Goal: Transaction & Acquisition: Purchase product/service

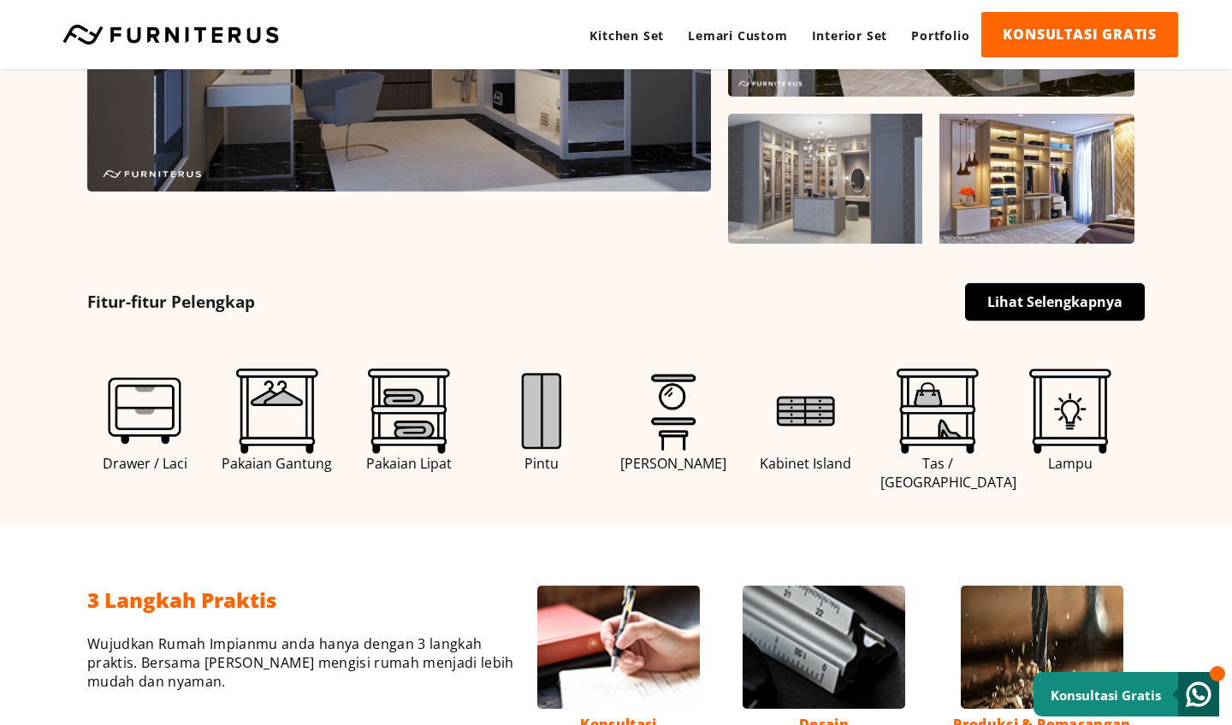
scroll to position [727, 0]
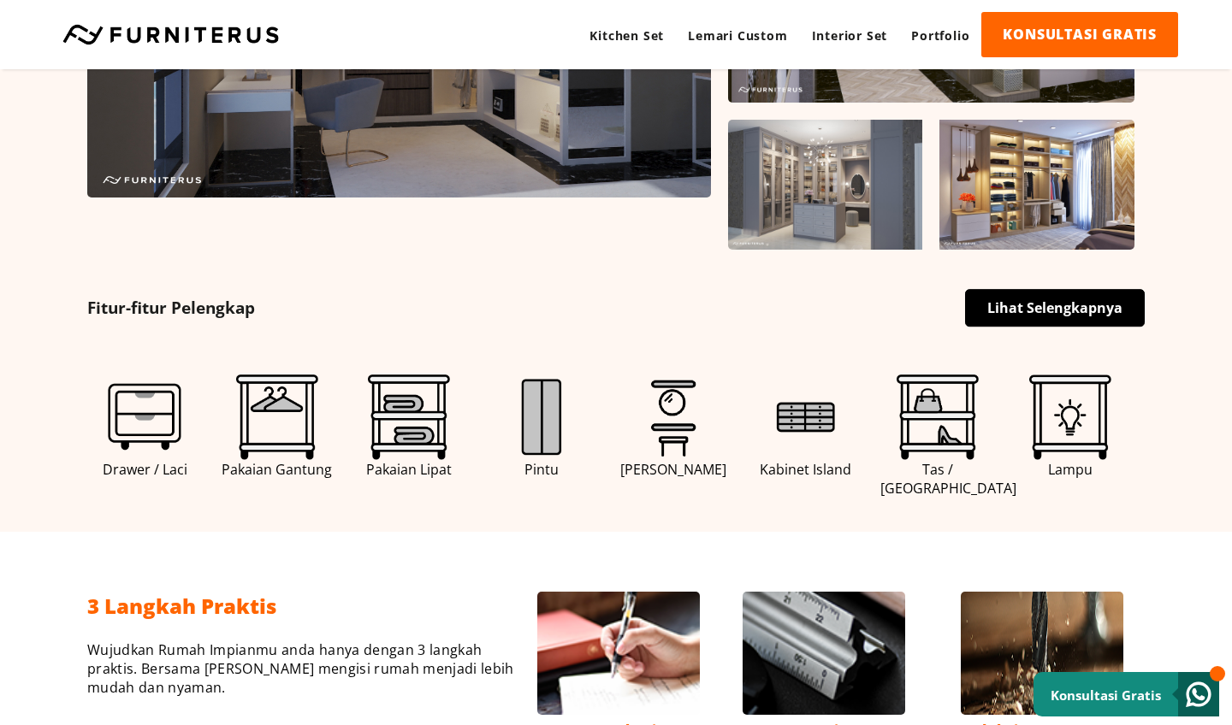
click at [538, 407] on img at bounding box center [542, 418] width 86 height 86
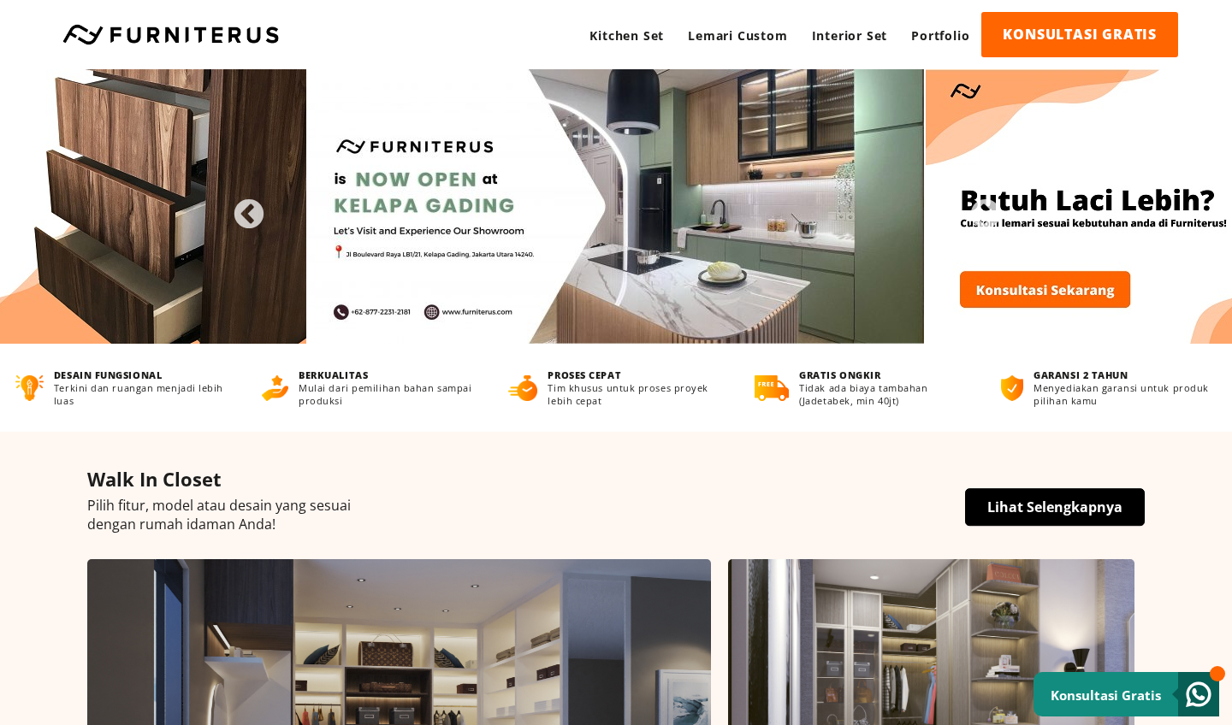
scroll to position [0, 0]
click at [719, 37] on link "Lemari Custom" at bounding box center [737, 35] width 123 height 47
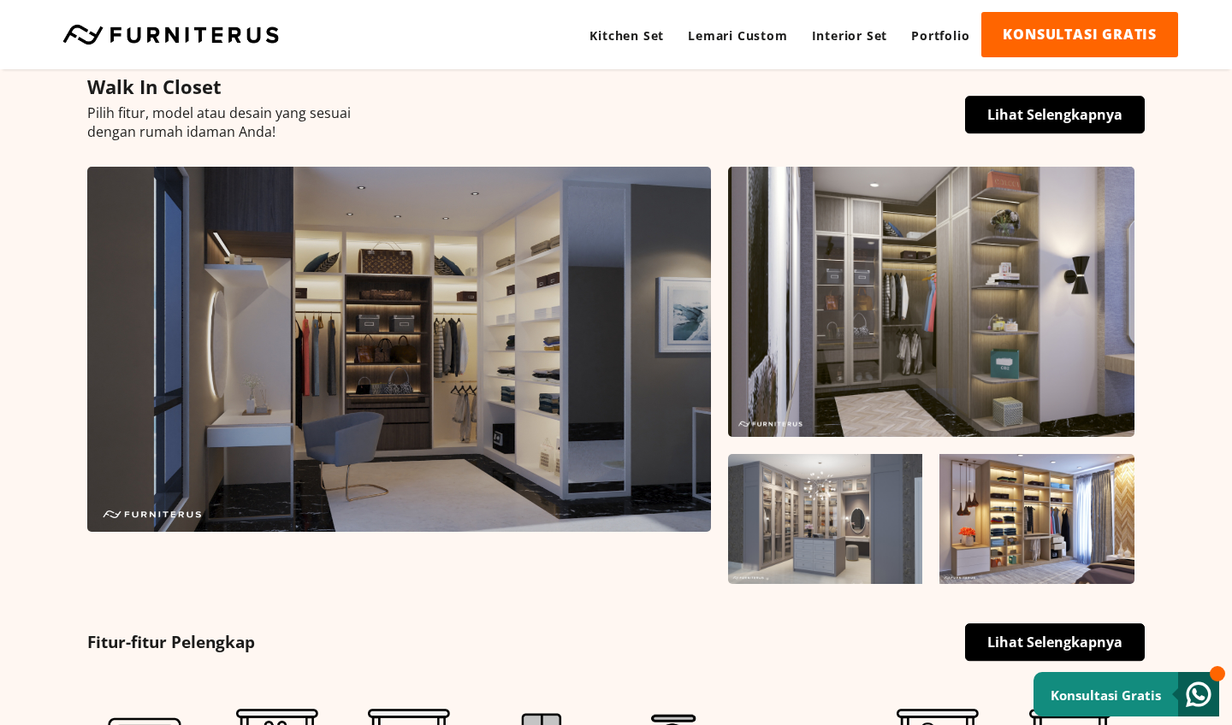
scroll to position [354, 0]
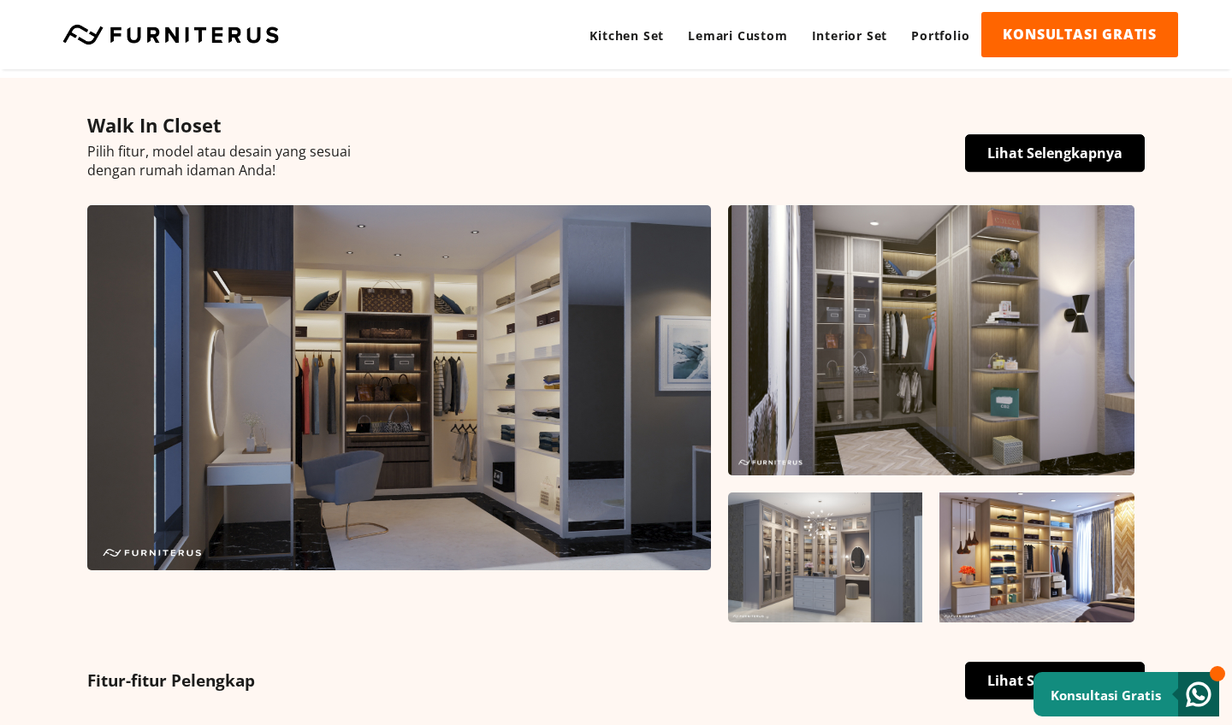
click at [1022, 152] on link "Lihat Selengkapnya" at bounding box center [1055, 153] width 180 height 38
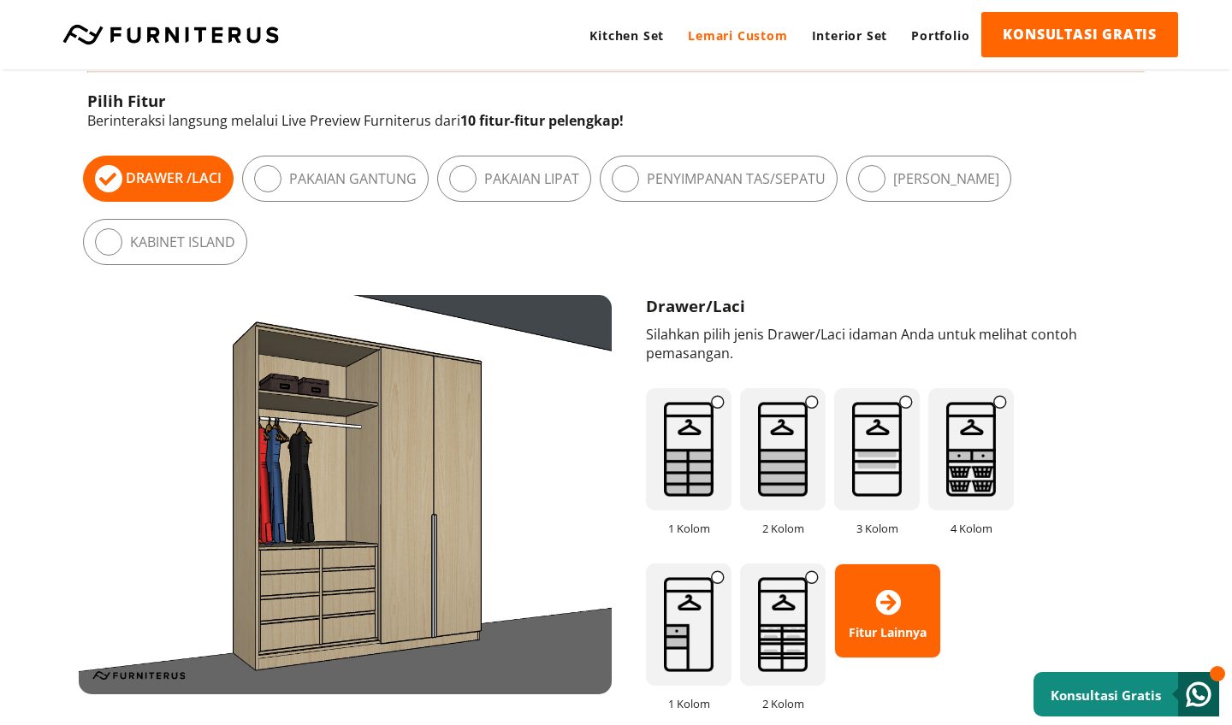
scroll to position [945, 0]
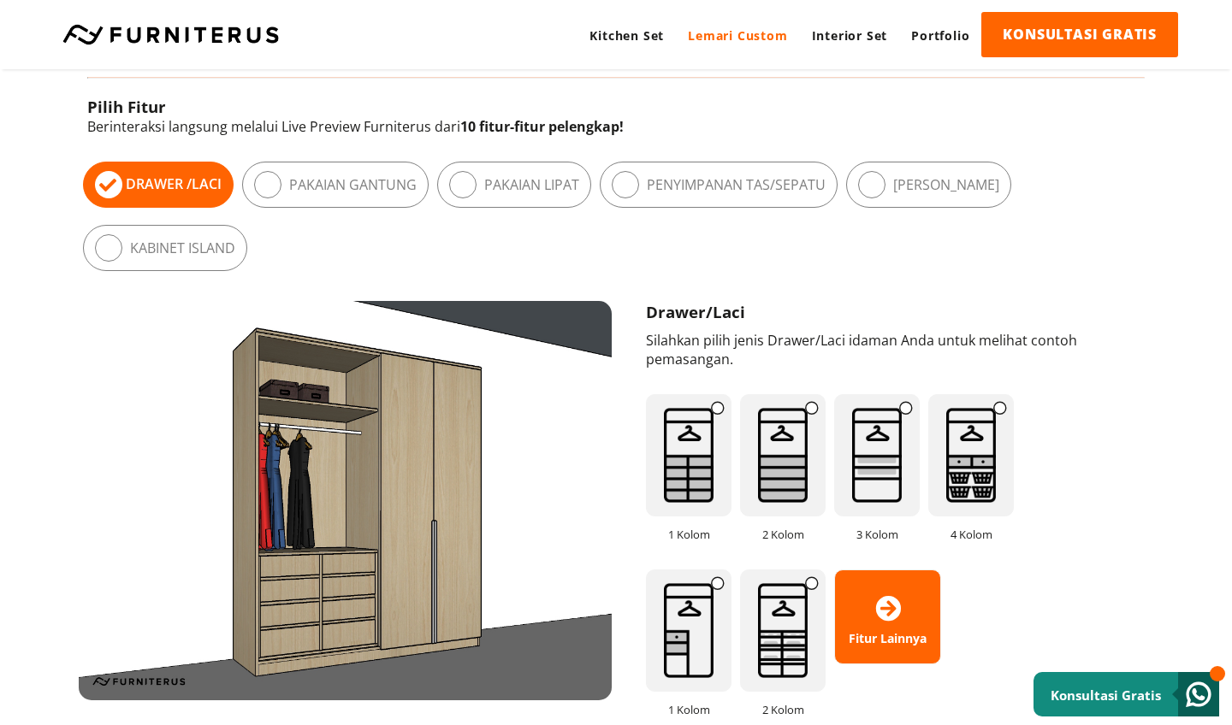
click at [382, 192] on label "Pakaian Gantung" at bounding box center [352, 184] width 127 height 19
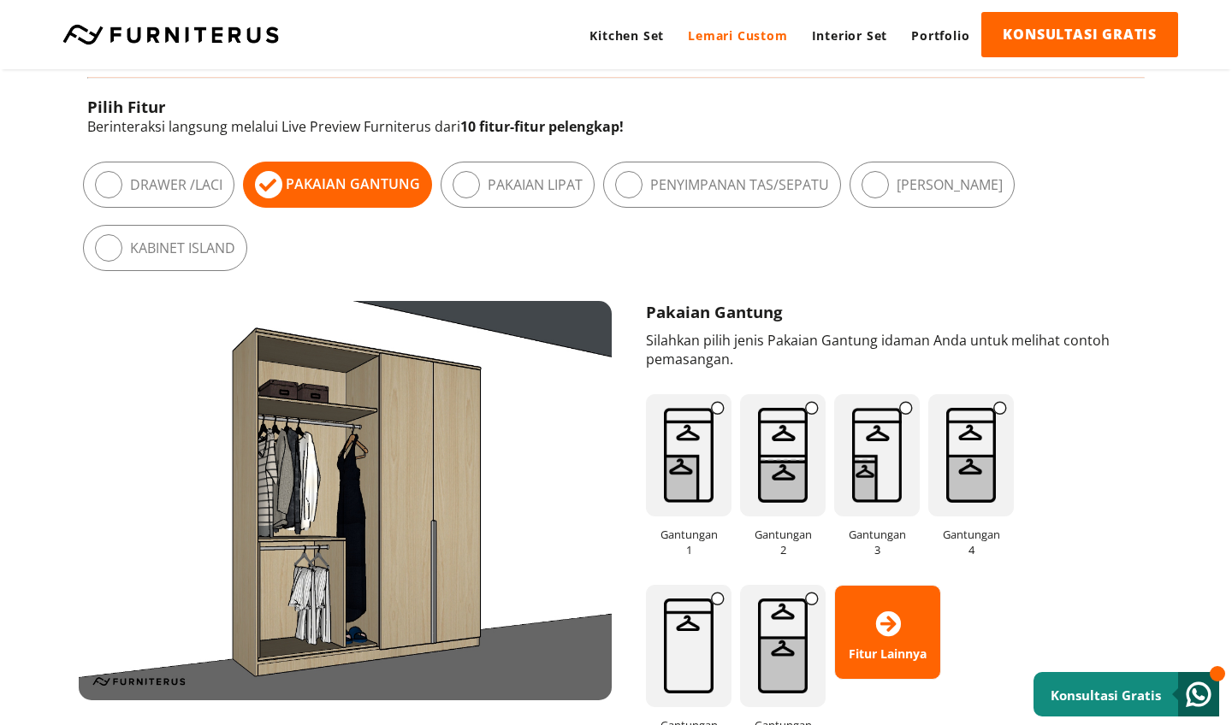
click at [504, 198] on div "Pakaian Lipat" at bounding box center [518, 185] width 154 height 46
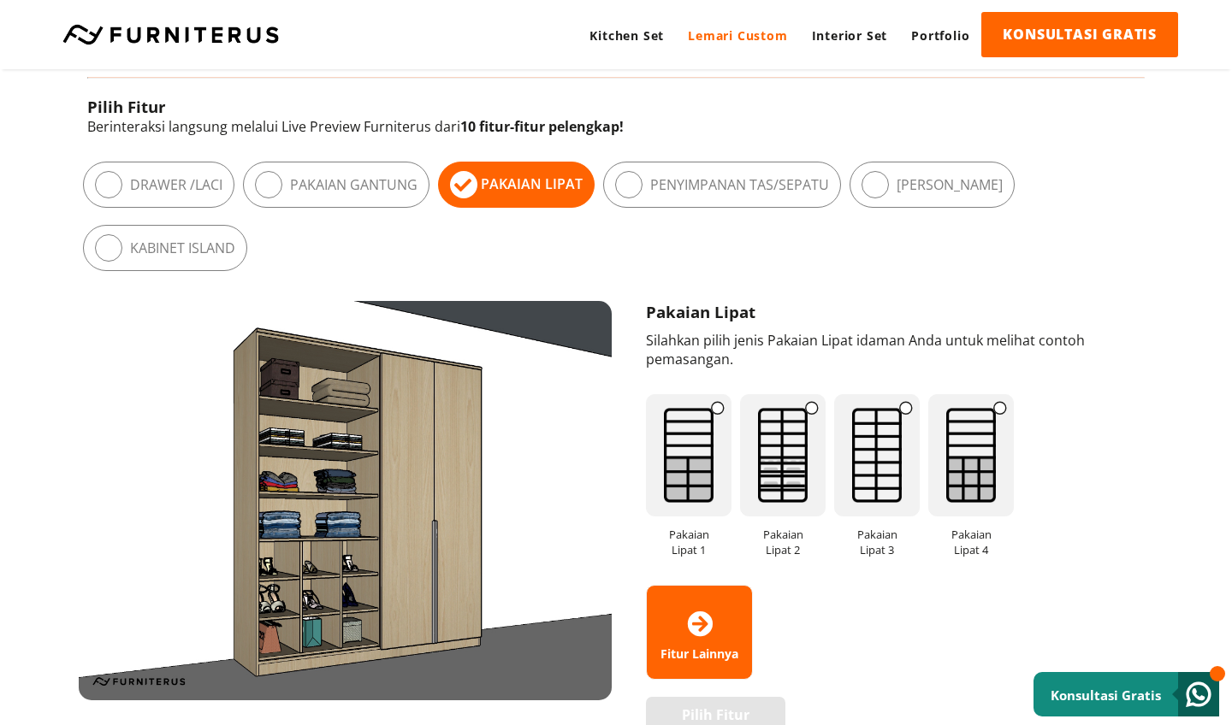
click at [609, 204] on div "Pilih Fitur Drawer / Laci Pakaian Gantung Pakaian Lipat Meja Rias" at bounding box center [612, 216] width 1066 height 127
click at [682, 180] on label "Penyimpanan Tas/Sepatu" at bounding box center [739, 184] width 179 height 19
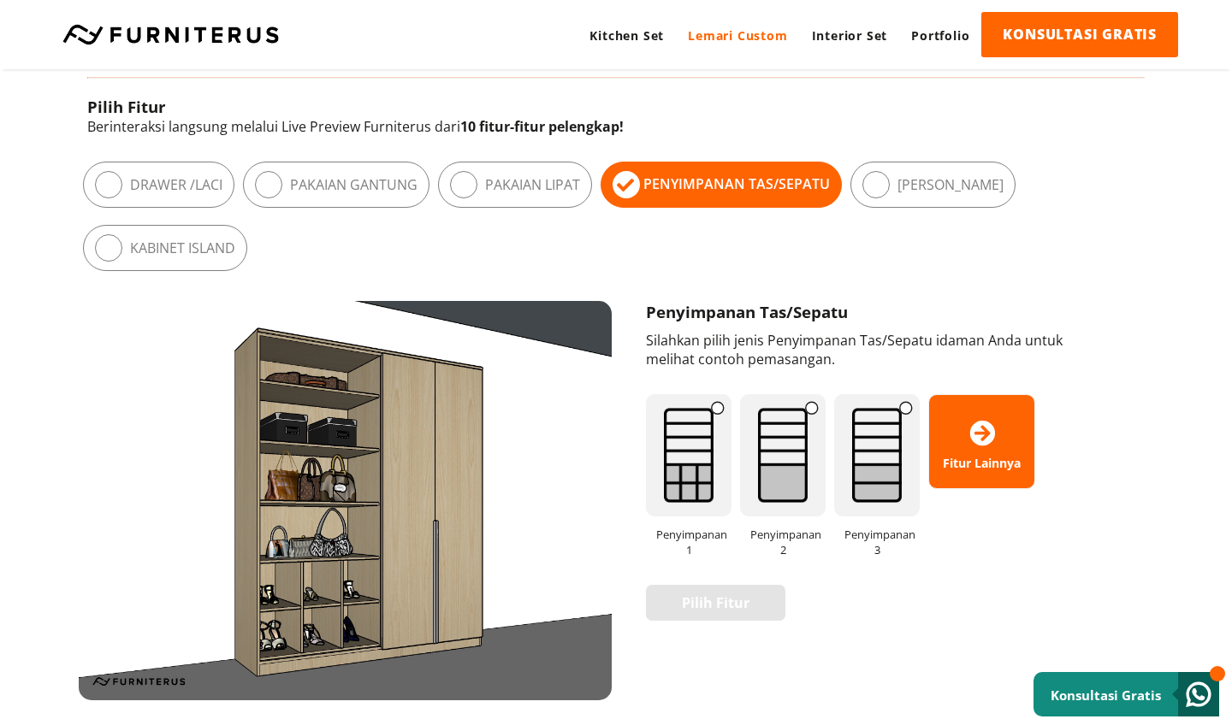
click at [903, 190] on label "[PERSON_NAME]" at bounding box center [950, 184] width 106 height 19
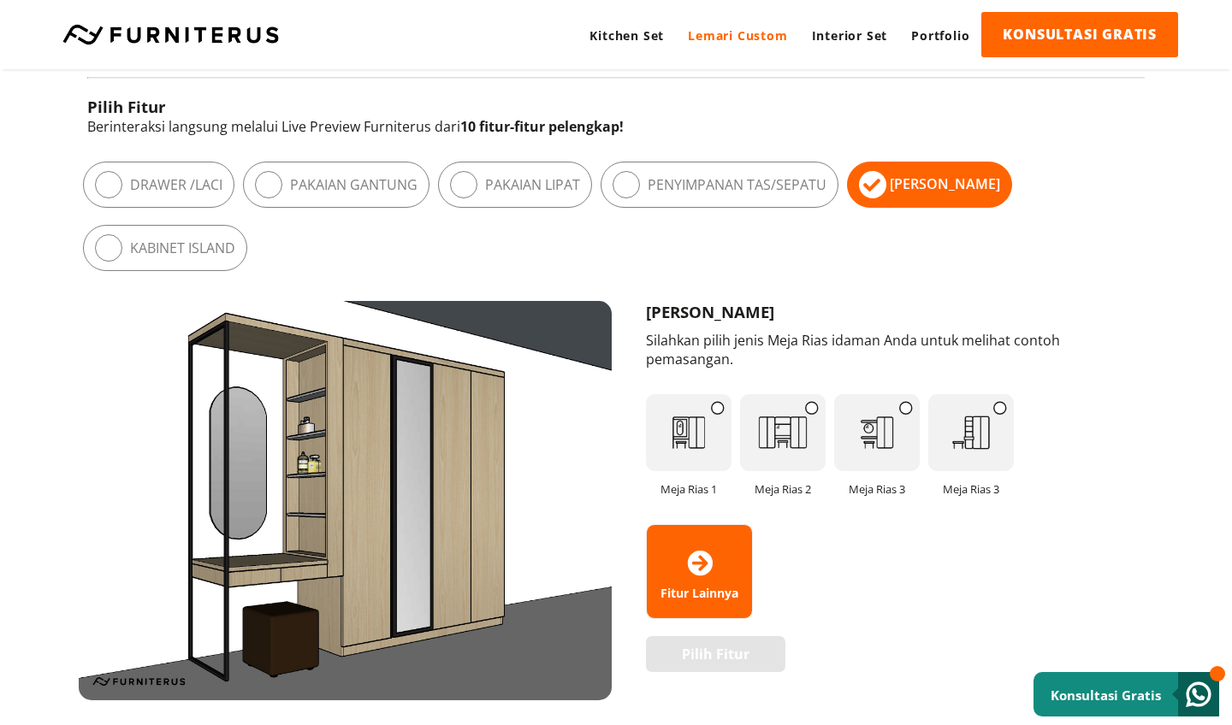
click at [193, 236] on div "Kabinet Island" at bounding box center [165, 248] width 164 height 46
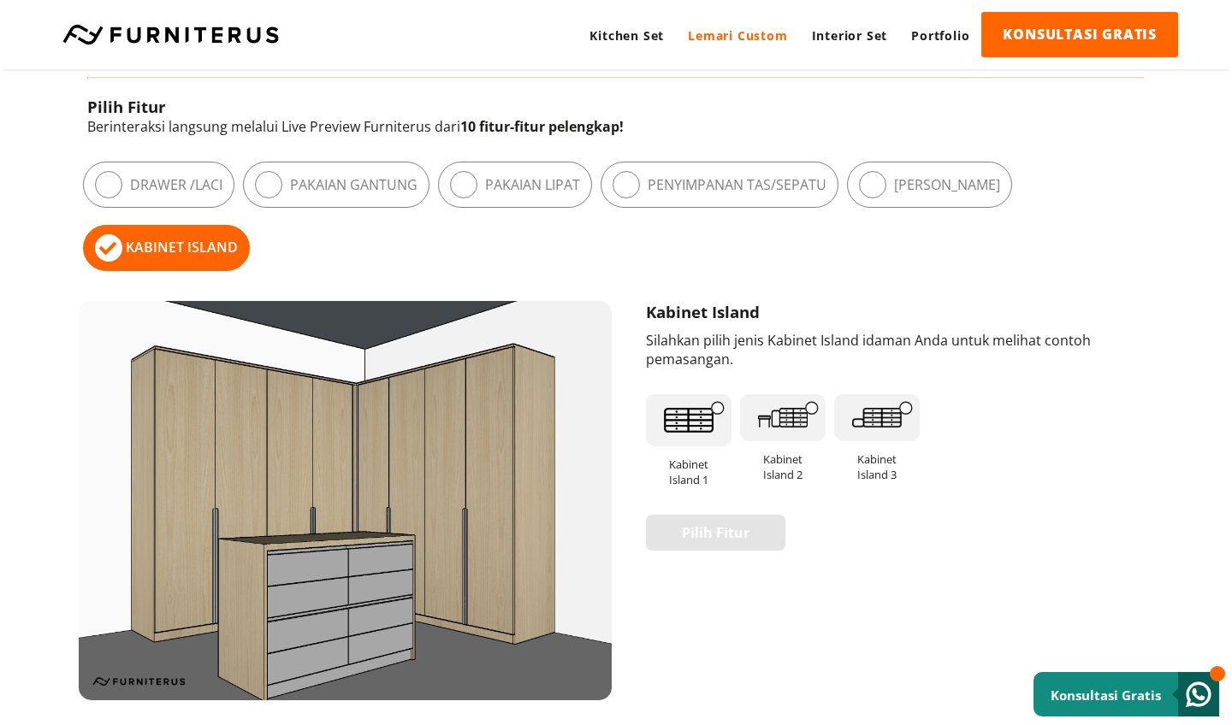
click at [189, 194] on label "Drawer / Laci" at bounding box center [176, 184] width 92 height 19
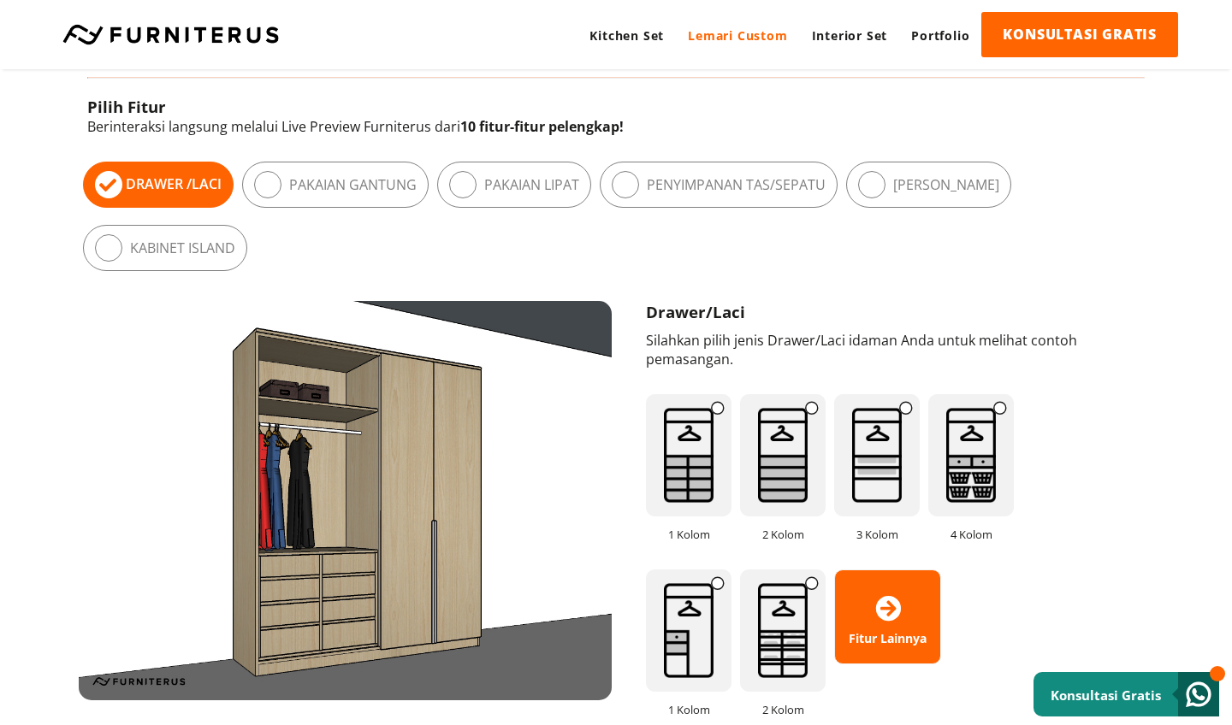
click at [699, 474] on img at bounding box center [689, 455] width 86 height 122
click at [767, 462] on img at bounding box center [783, 455] width 86 height 122
click at [712, 483] on img at bounding box center [689, 455] width 86 height 122
click at [683, 473] on img at bounding box center [689, 455] width 86 height 122
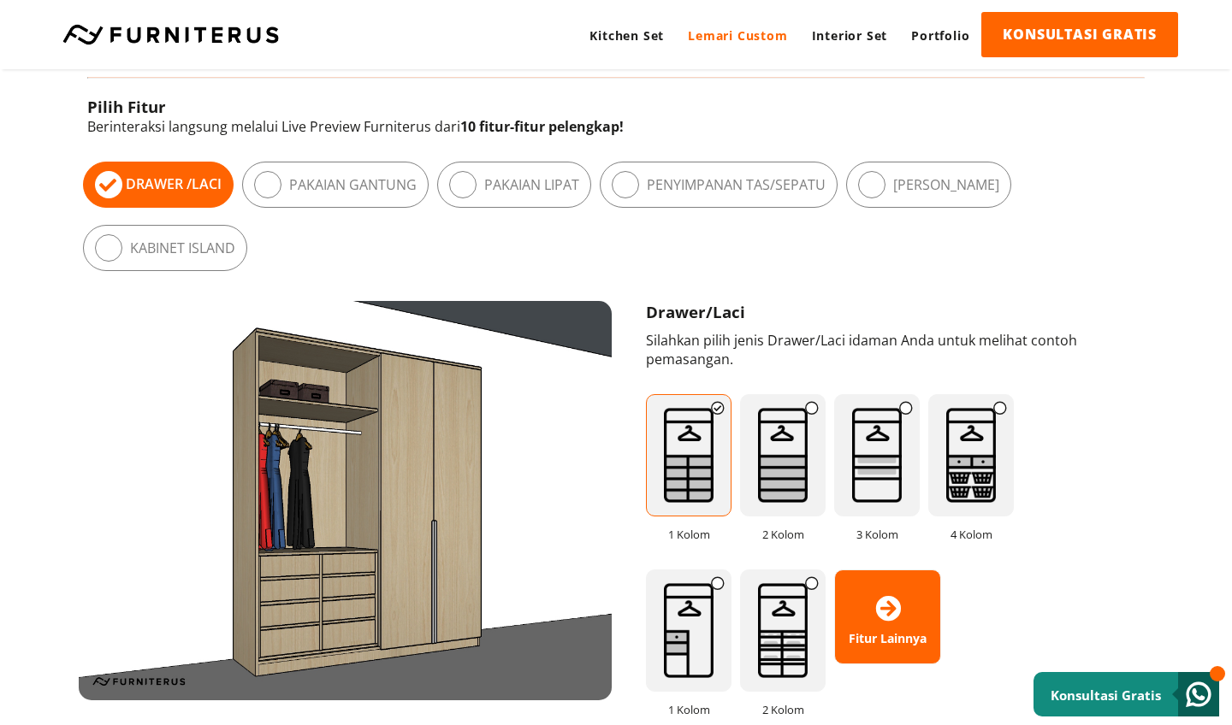
click at [771, 642] on img at bounding box center [783, 631] width 86 height 122
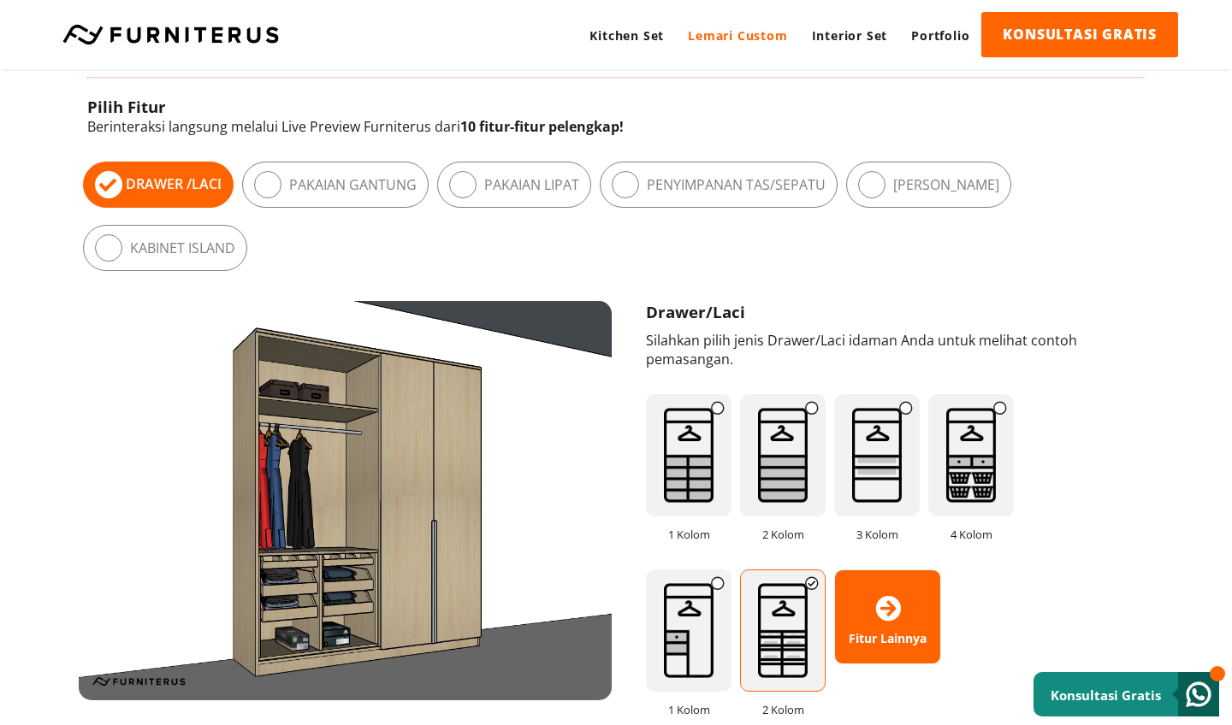
click at [710, 634] on img at bounding box center [689, 631] width 86 height 122
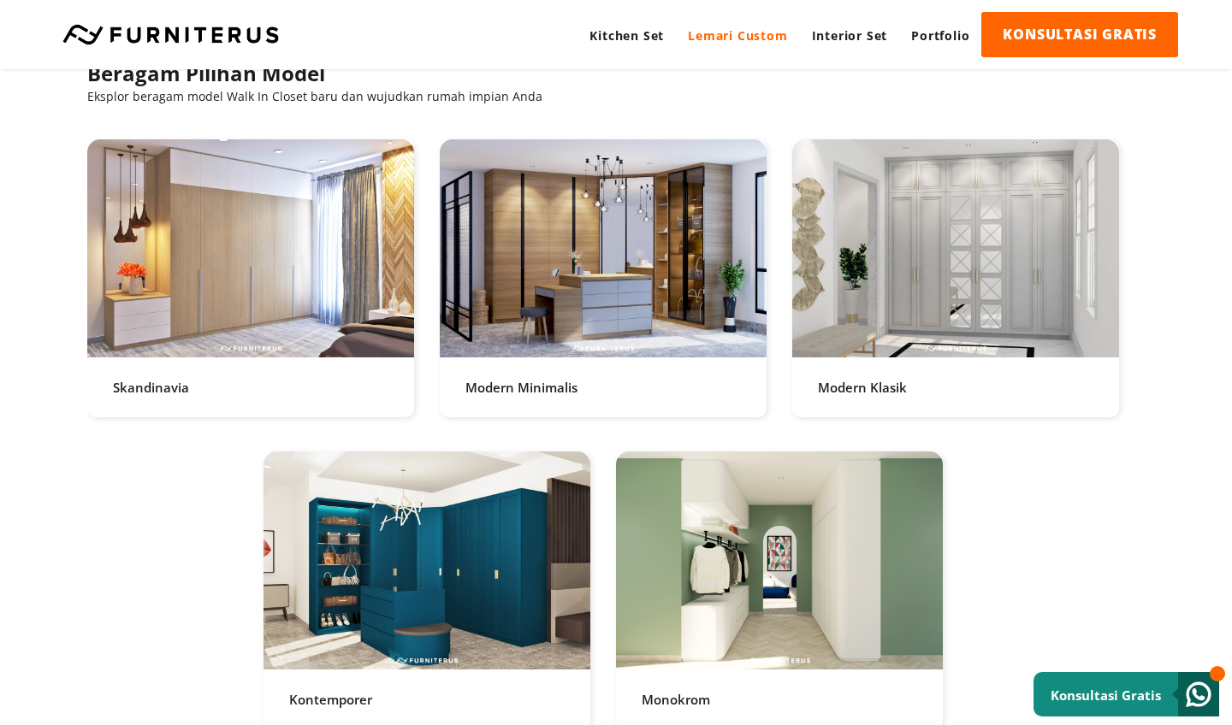
scroll to position [3418, 0]
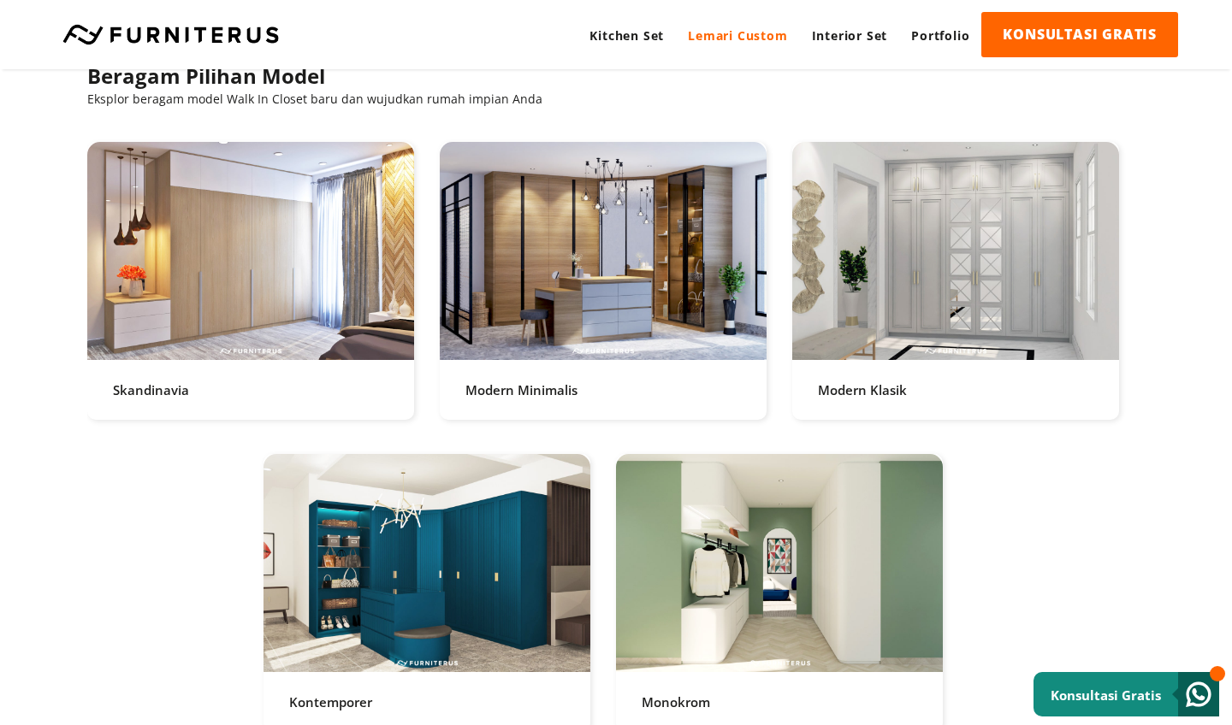
click at [348, 322] on link at bounding box center [250, 281] width 327 height 278
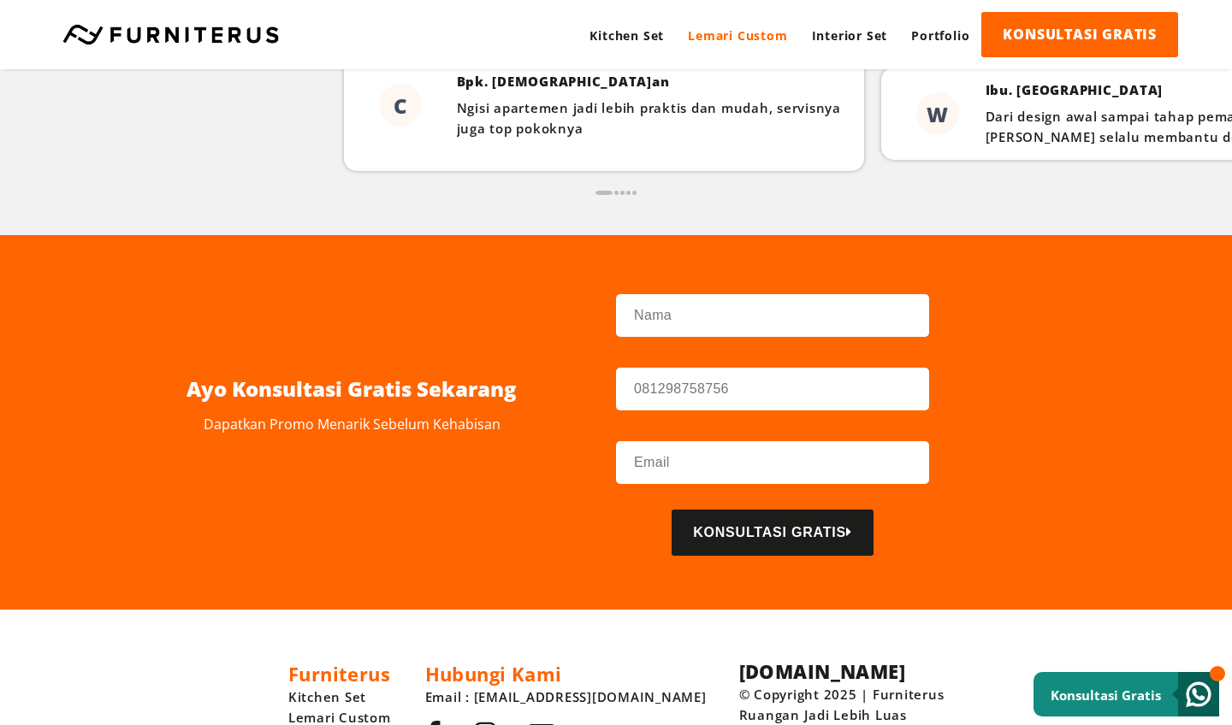
scroll to position [1531, 0]
